Goal: Obtain resource: Obtain resource

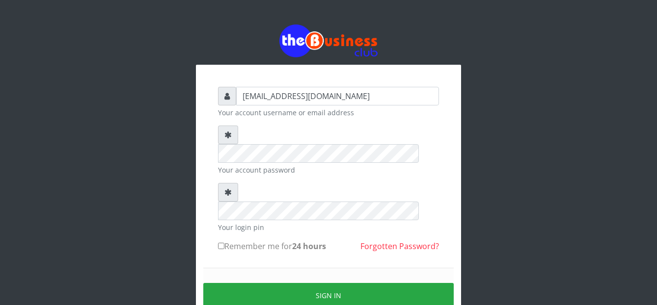
click at [222, 243] on input "Remember me for 24 hours" at bounding box center [221, 246] width 6 height 6
checkbox input "true"
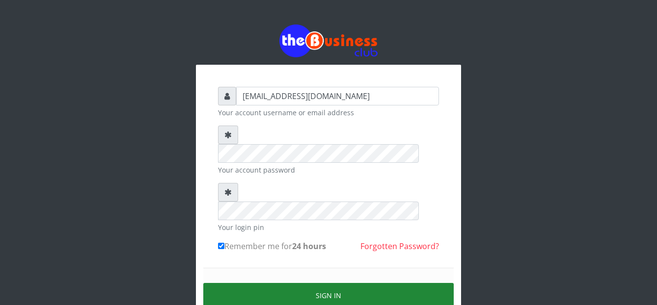
click at [254, 283] on button "Sign in" at bounding box center [328, 295] width 250 height 25
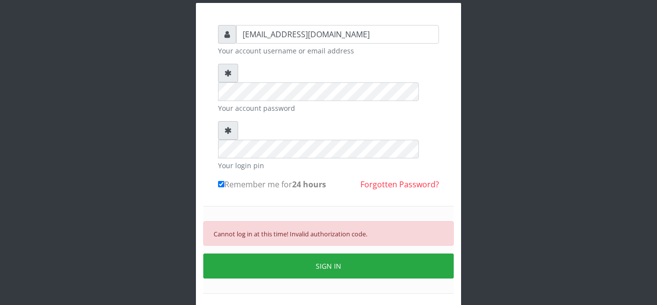
scroll to position [74, 0]
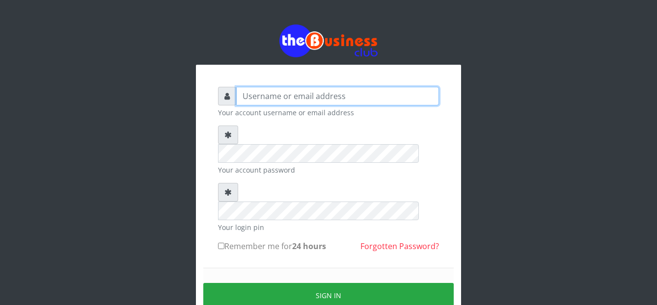
type input "[EMAIL_ADDRESS][DOMAIN_NAME]"
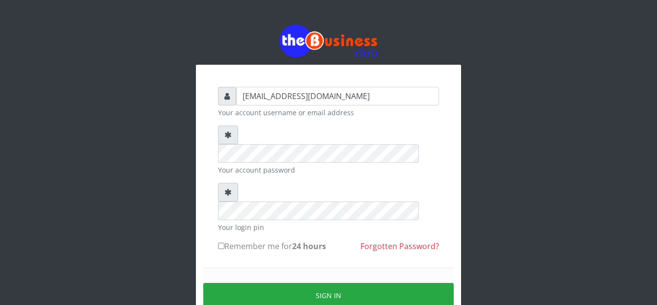
click at [220, 243] on input "Remember me for 24 hours" at bounding box center [221, 246] width 6 height 6
checkbox input "true"
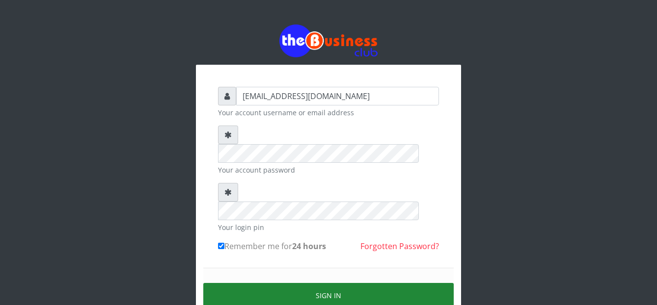
click at [250, 283] on button "Sign in" at bounding box center [328, 295] width 250 height 25
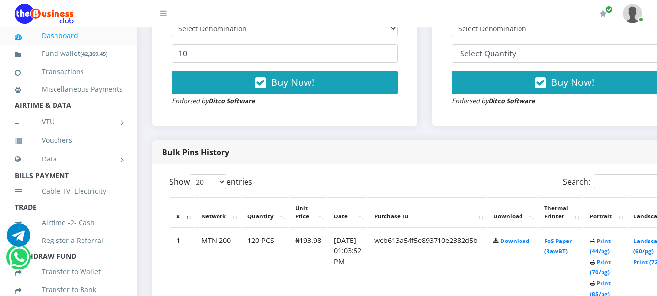
scroll to position [393, 0]
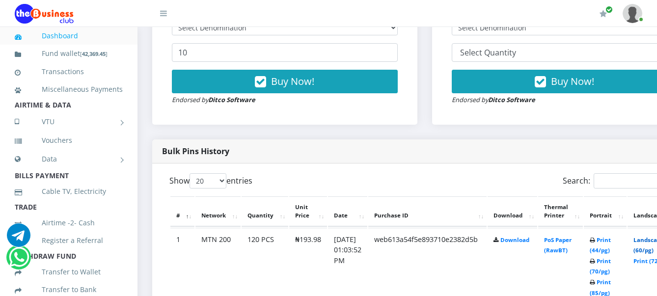
click at [653, 242] on link "Landscape (60/pg)" at bounding box center [648, 245] width 30 height 18
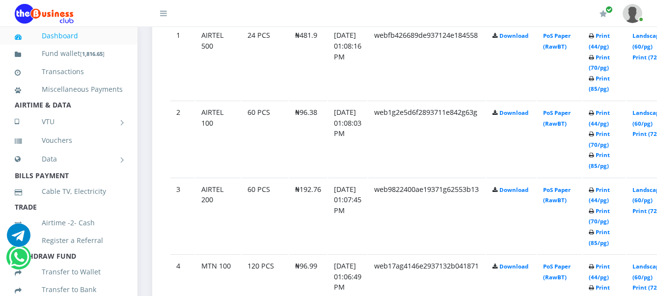
scroll to position [599, 0]
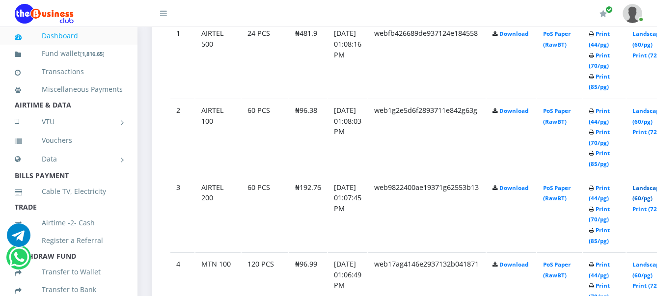
click at [650, 187] on link "Landscape (60/pg)" at bounding box center [648, 193] width 30 height 18
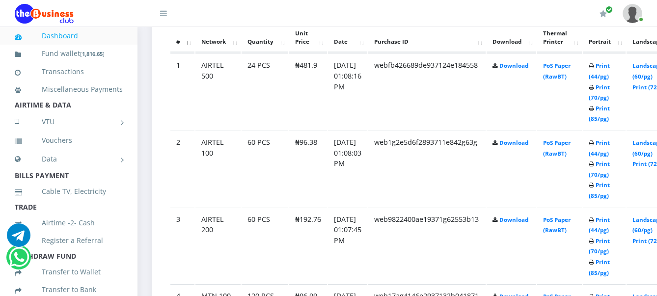
scroll to position [599, 0]
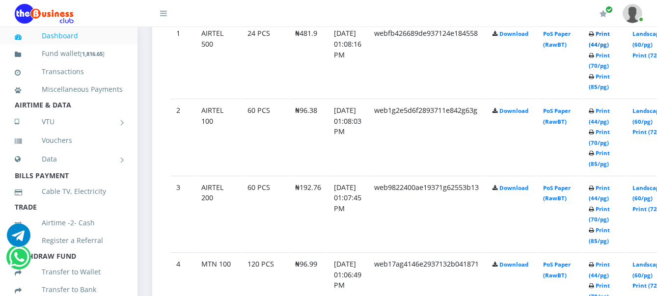
click at [610, 31] on link "Print (44/pg)" at bounding box center [599, 39] width 21 height 18
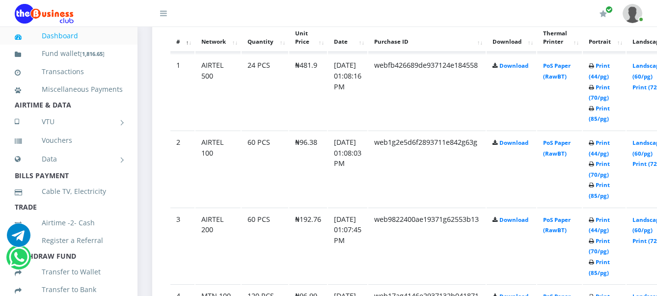
scroll to position [599, 0]
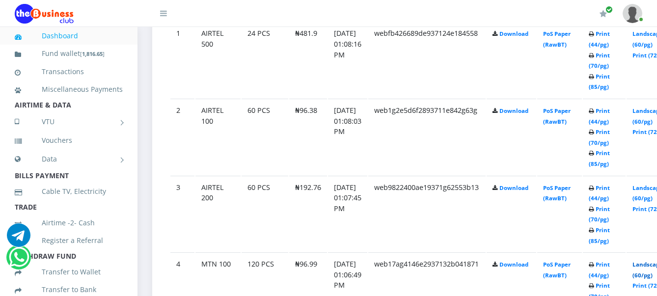
click at [651, 267] on link "Landscape (60/pg)" at bounding box center [648, 270] width 30 height 18
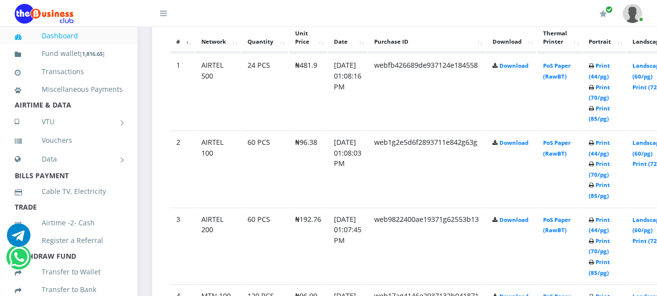
scroll to position [599, 0]
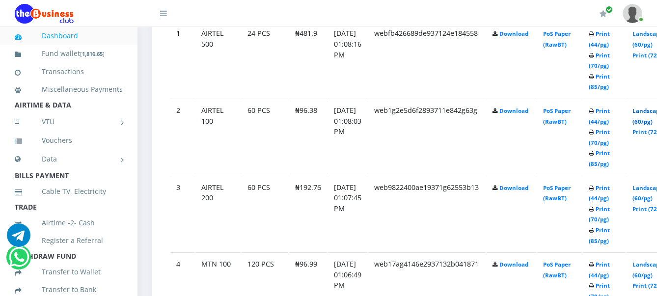
click at [653, 111] on link "Landscape (60/pg)" at bounding box center [648, 116] width 30 height 18
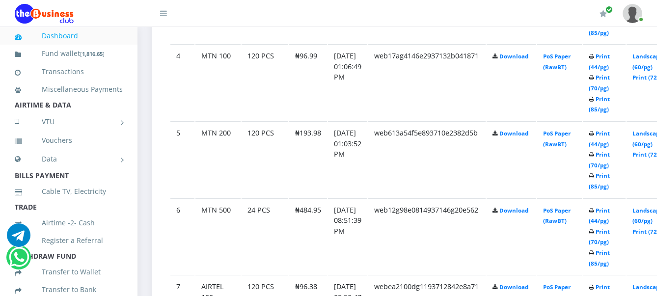
scroll to position [812, 0]
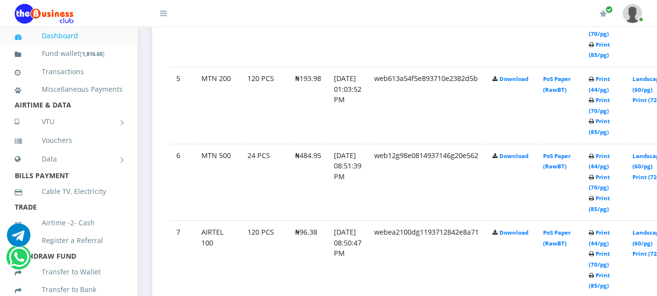
click at [657, 296] on html "Dashboard Fund wallet [ 1,816.65 ] Transactions Miscellaneous Payments AIRTIME …" at bounding box center [328, 296] width 657 height 2315
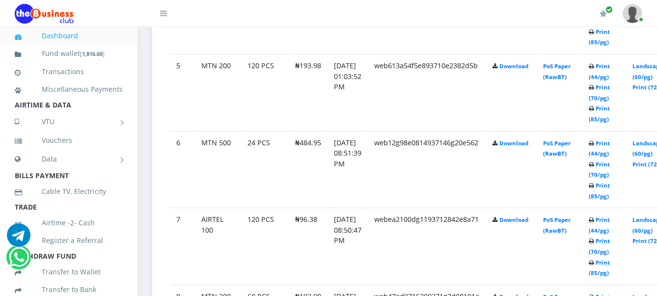
click at [657, 296] on html "Dashboard Fund wallet [ 1,816.65 ] Transactions Miscellaneous Payments AIRTIME …" at bounding box center [328, 283] width 657 height 2315
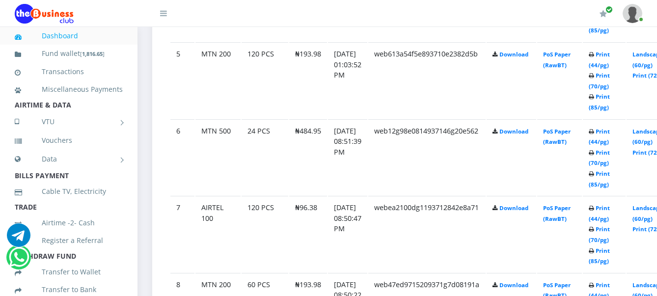
click at [657, 296] on html "Dashboard Fund wallet [ 1,816.65 ] Transactions Miscellaneous Payments AIRTIME …" at bounding box center [328, 271] width 657 height 2315
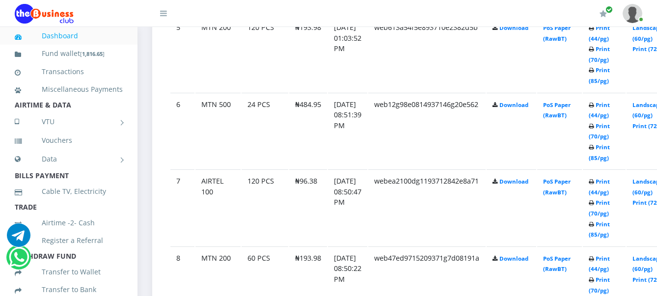
click at [657, 296] on html "Dashboard Fund wallet [ 1,816.65 ] Transactions Miscellaneous Payments AIRTIME …" at bounding box center [328, 245] width 657 height 2315
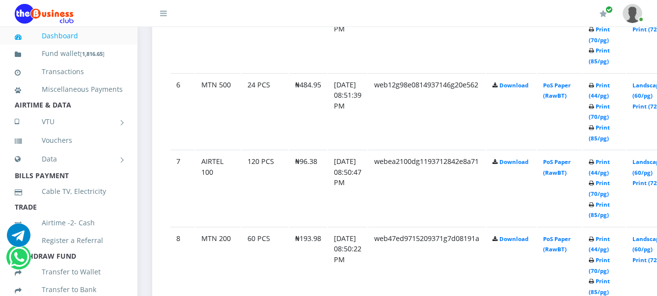
click at [657, 296] on html "Dashboard Fund wallet [ 1,816.65 ] Transactions Miscellaneous Payments AIRTIME …" at bounding box center [328, 225] width 657 height 2315
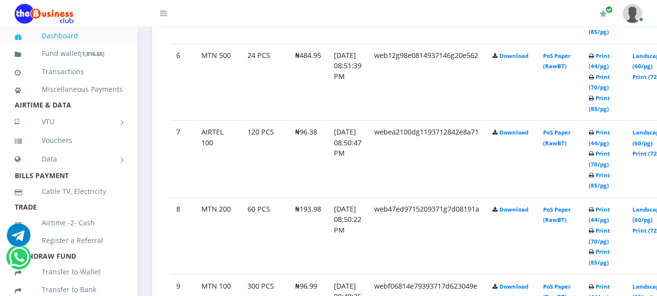
click at [657, 296] on html "Dashboard Fund wallet [ 1,816.65 ] Transactions Miscellaneous Payments AIRTIME …" at bounding box center [328, 195] width 657 height 2315
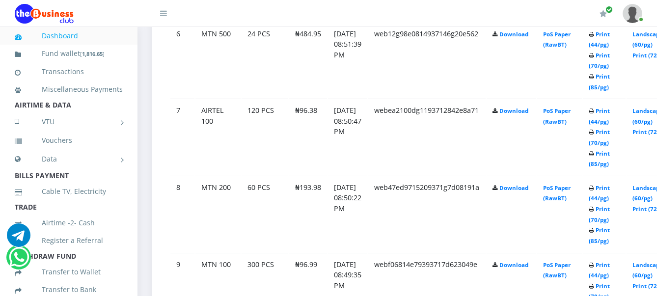
click at [657, 296] on html "Dashboard Fund wallet [ 1,816.65 ] Transactions Miscellaneous Payments AIRTIME …" at bounding box center [328, 174] width 657 height 2315
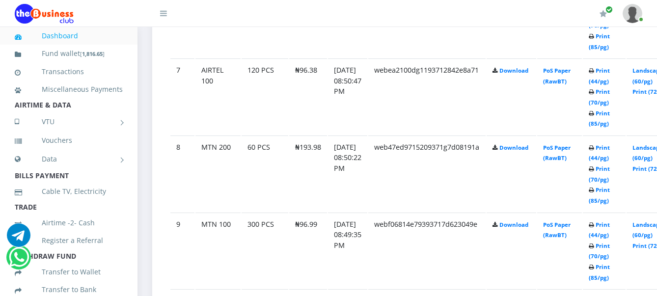
click at [657, 296] on html "Dashboard Fund wallet [ 1,816.65 ] Transactions Miscellaneous Payments AIRTIME …" at bounding box center [328, 134] width 657 height 2315
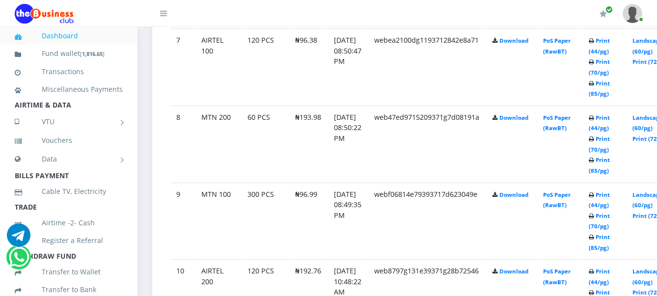
click at [657, 296] on html "Dashboard Fund wallet [ 1,816.65 ] Transactions Miscellaneous Payments AIRTIME …" at bounding box center [328, 104] width 657 height 2315
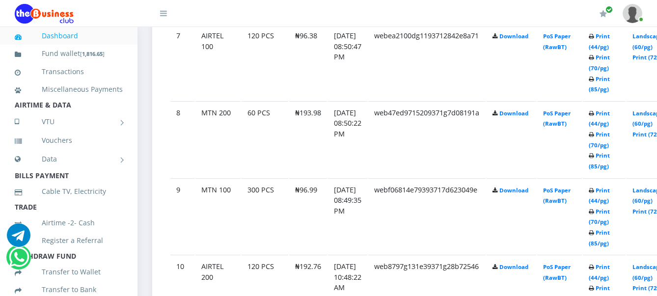
click at [657, 296] on html "Dashboard Fund wallet [ 1,816.65 ] Transactions Miscellaneous Payments AIRTIME …" at bounding box center [328, 99] width 657 height 2315
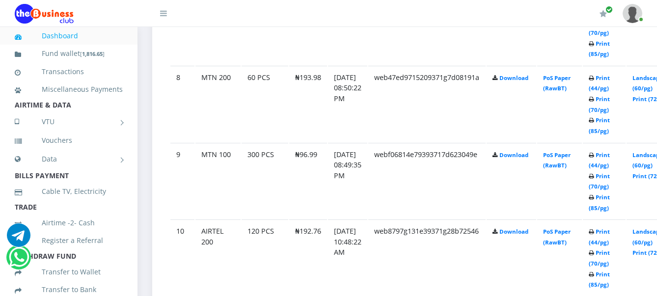
click at [657, 296] on html "Dashboard Fund wallet [ 1,816.65 ] Transactions Miscellaneous Payments AIRTIME …" at bounding box center [328, 64] width 657 height 2315
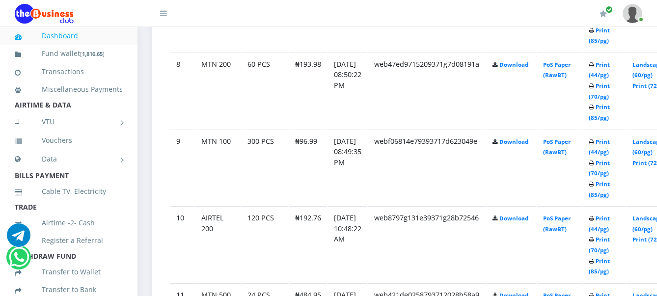
click at [657, 296] on html "Dashboard Fund wallet [ 1,816.65 ] Transactions Miscellaneous Payments AIRTIME …" at bounding box center [328, 51] width 657 height 2315
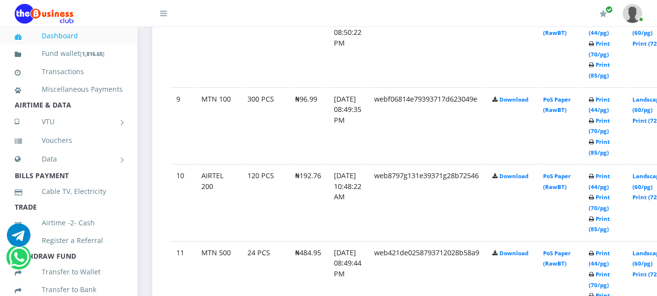
click at [657, 296] on html "Dashboard Fund wallet [ 1,816.65 ] Transactions Miscellaneous Payments AIRTIME …" at bounding box center [328, 8] width 657 height 2315
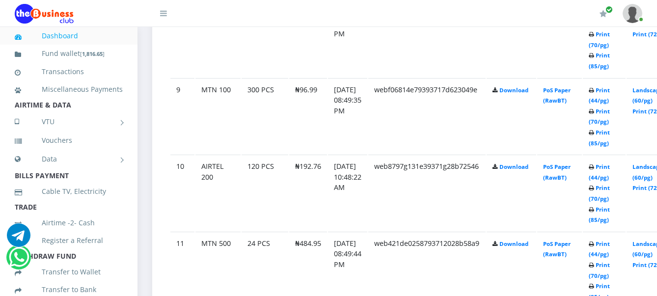
click at [657, 296] on html "Dashboard Fund wallet [ 1,816.65 ] Transactions Miscellaneous Payments AIRTIME …" at bounding box center [328, -1] width 657 height 2315
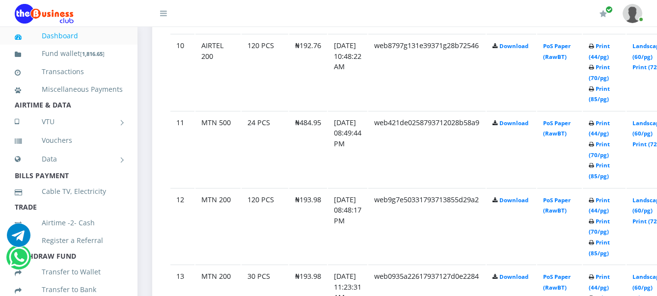
scroll to position [1303, 0]
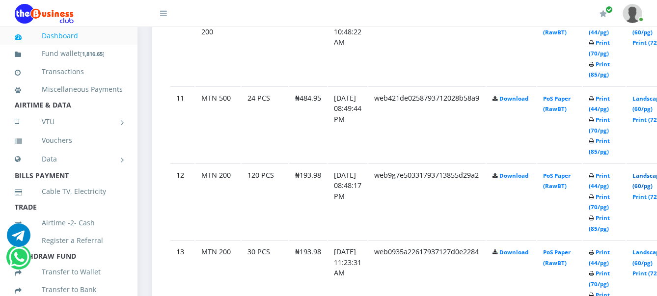
click at [651, 175] on link "Landscape (60/pg)" at bounding box center [648, 181] width 30 height 18
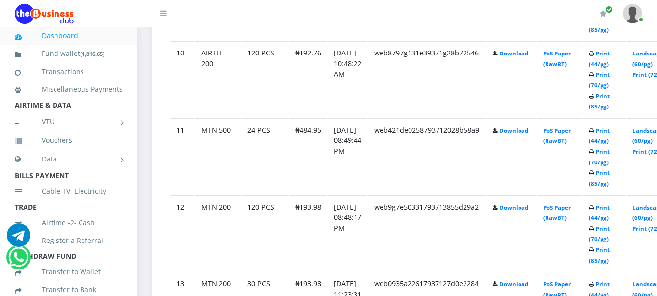
scroll to position [1303, 0]
